Goal: Transaction & Acquisition: Purchase product/service

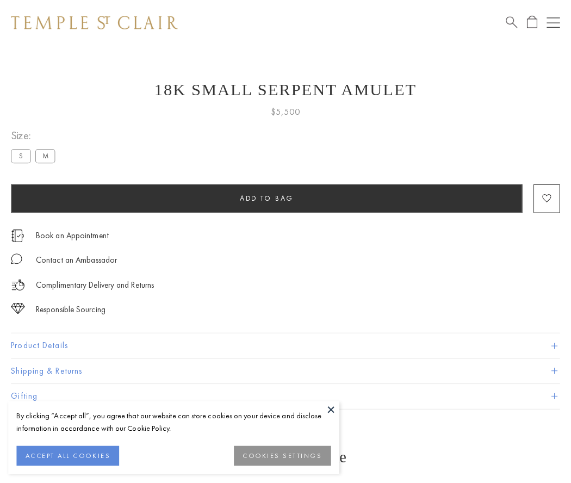
scroll to position [44, 0]
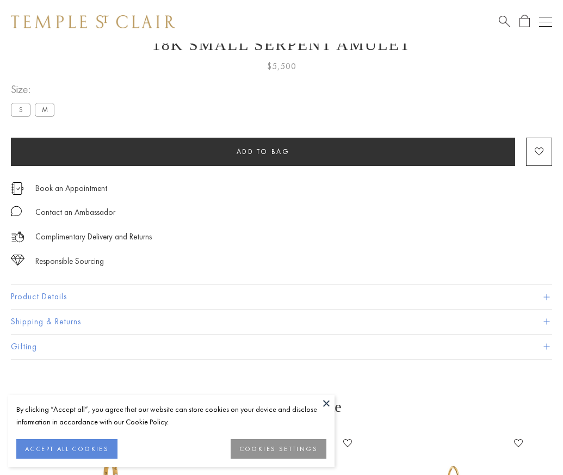
click at [263, 151] on span "Add to bag" at bounding box center [263, 151] width 53 height 9
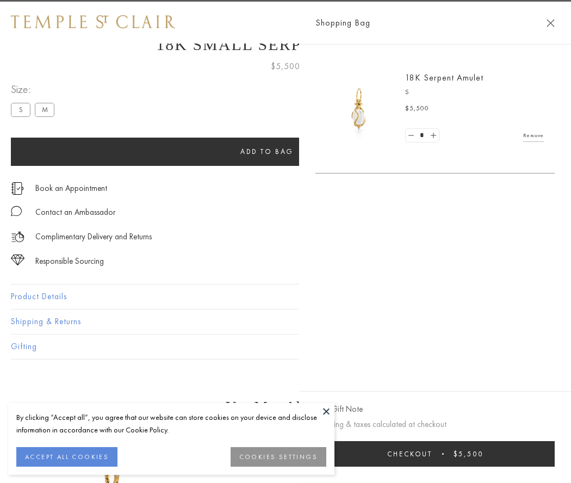
click at [432, 454] on span "Checkout" at bounding box center [409, 453] width 45 height 9
